Goal: Task Accomplishment & Management: Manage account settings

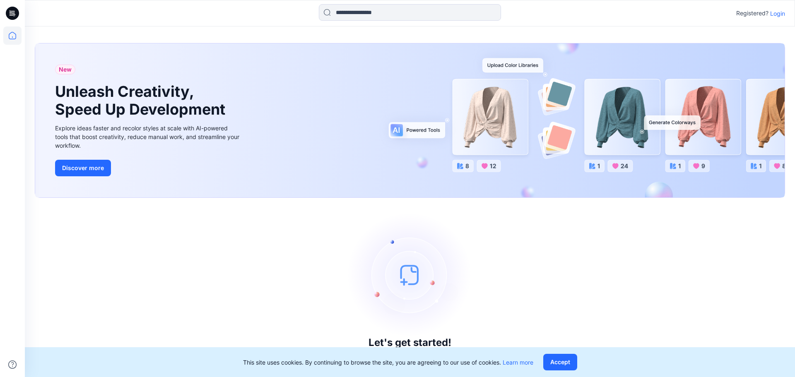
click at [772, 14] on p "Login" at bounding box center [777, 13] width 15 height 9
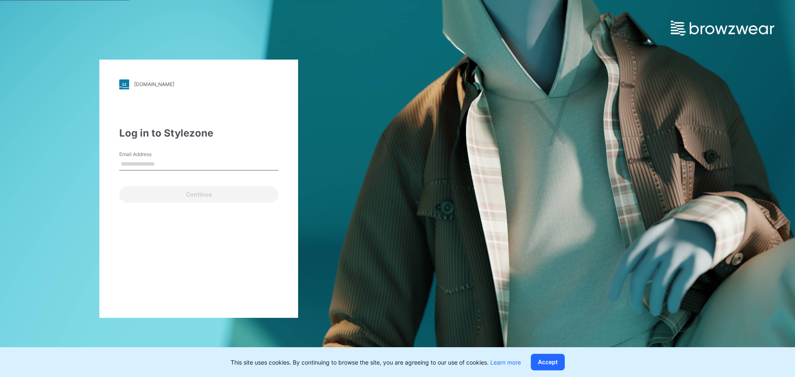
type input "**********"
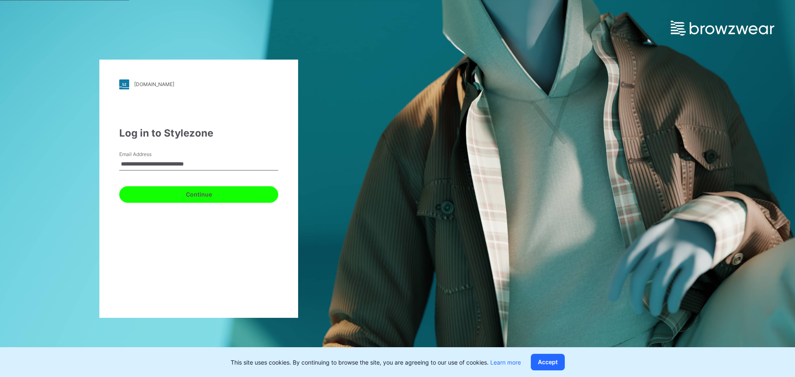
click at [162, 193] on button "Continue" at bounding box center [198, 194] width 159 height 17
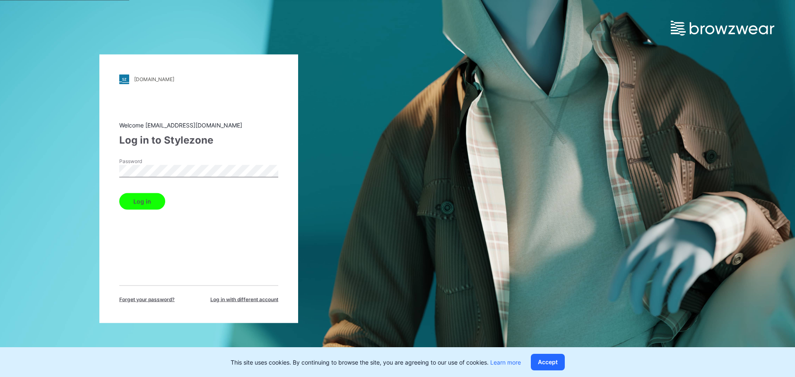
click at [140, 201] on button "Log in" at bounding box center [142, 201] width 46 height 17
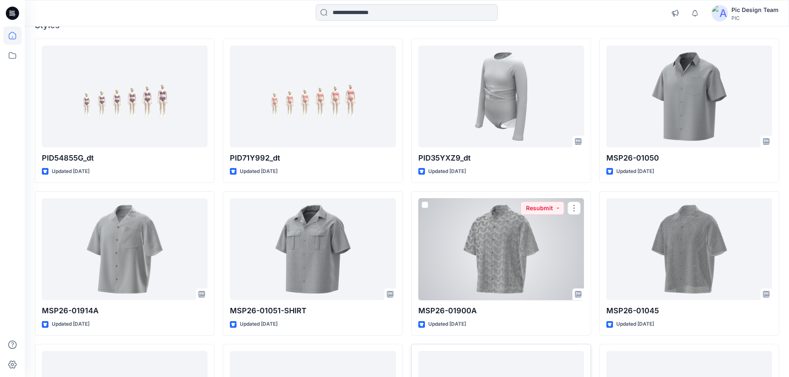
scroll to position [207, 0]
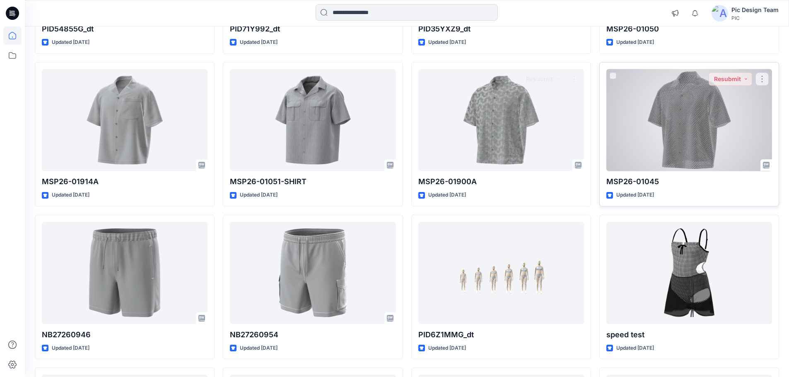
click at [144, 276] on div at bounding box center [125, 273] width 166 height 102
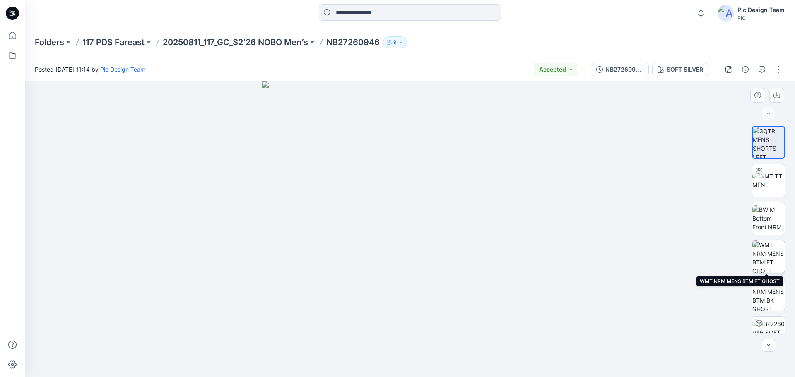
click at [770, 251] on img at bounding box center [769, 257] width 32 height 32
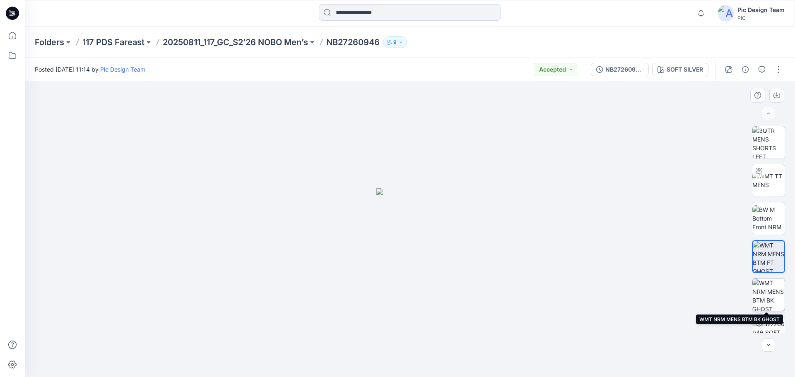
click at [775, 291] on img at bounding box center [769, 295] width 32 height 32
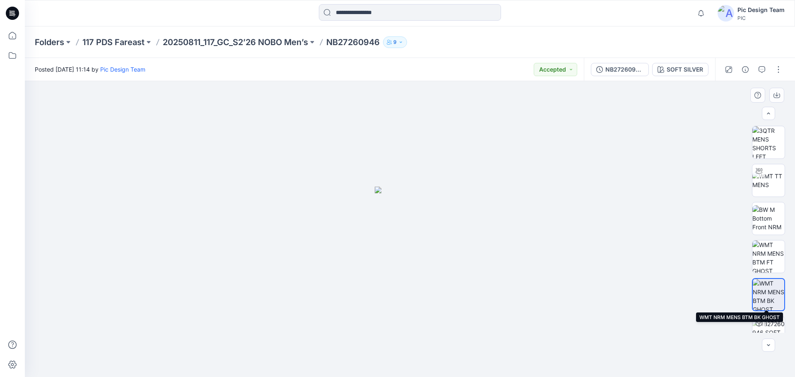
scroll to position [17, 0]
